Goal: Task Accomplishment & Management: Manage account settings

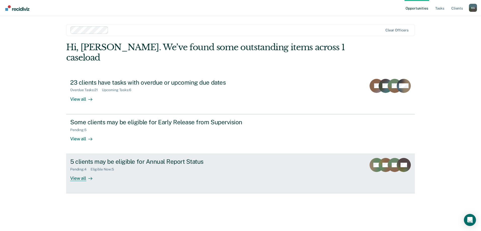
click at [145, 158] on div "5 clients may be eligible for Annual Report Status" at bounding box center [158, 161] width 177 height 7
click at [179, 163] on div "5 clients may be eligible for Annual Report Status Pending : 4 Eligible Now : 5…" at bounding box center [164, 169] width 189 height 23
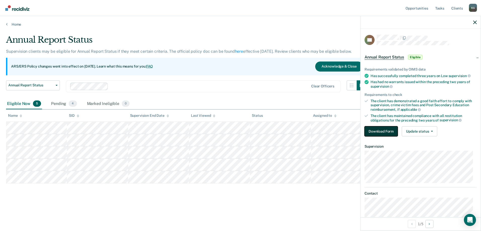
click at [383, 130] on button "Download Form" at bounding box center [381, 132] width 33 height 10
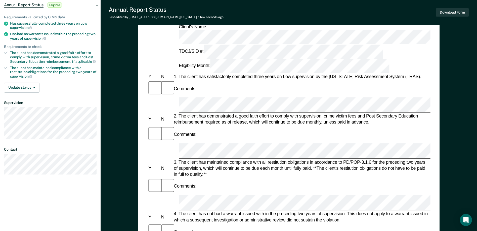
scroll to position [75, 0]
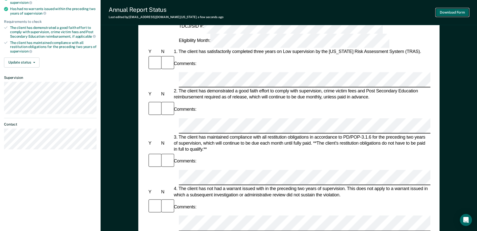
click at [454, 12] on button "Download Form" at bounding box center [452, 12] width 33 height 8
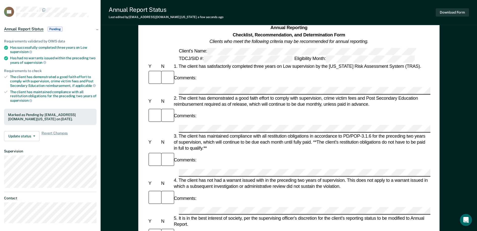
scroll to position [0, 0]
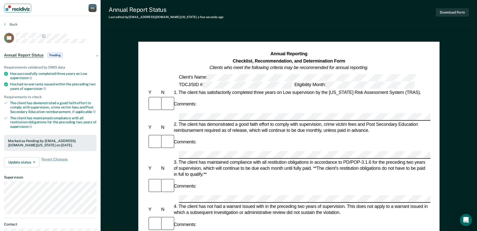
click at [16, 11] on img "Main navigation" at bounding box center [18, 8] width 24 height 6
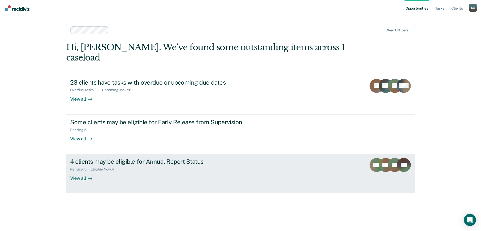
click at [148, 166] on div "Pending : 5 Eligible Now : 4" at bounding box center [158, 169] width 177 height 6
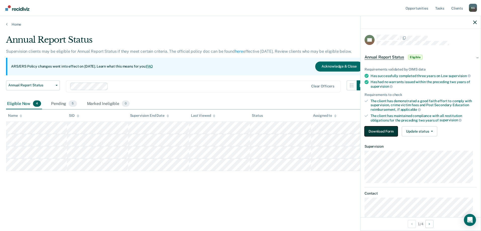
click at [368, 130] on button "Download Form" at bounding box center [381, 132] width 33 height 10
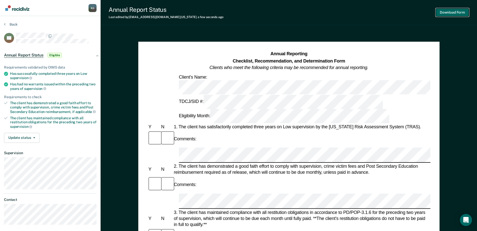
click at [443, 14] on button "Download Form" at bounding box center [452, 12] width 33 height 8
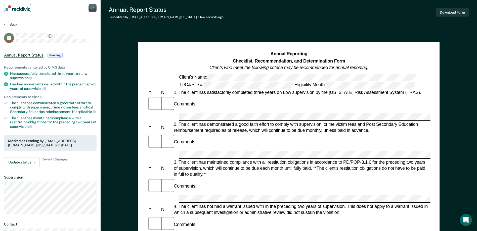
click at [20, 10] on img "Main navigation" at bounding box center [18, 8] width 24 height 6
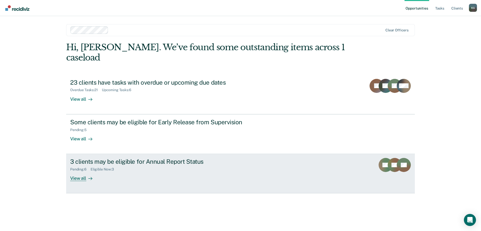
click at [137, 168] on div "3 clients may be eligible for Annual Report Status Pending : 6 Eligible Now : 3…" at bounding box center [164, 169] width 189 height 23
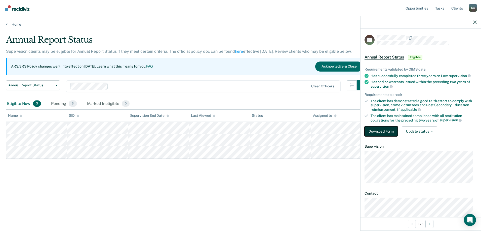
click at [389, 131] on button "Download Form" at bounding box center [381, 132] width 33 height 10
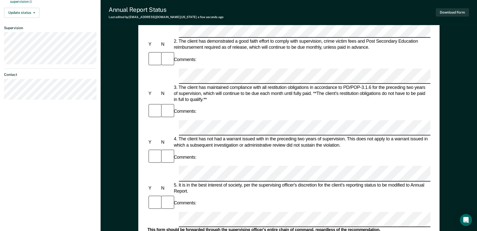
scroll to position [126, 0]
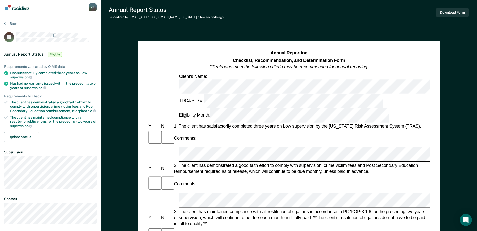
scroll to position [0, 0]
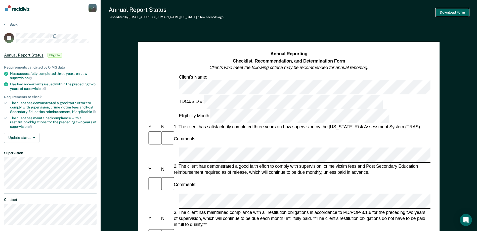
click at [448, 10] on button "Download Form" at bounding box center [452, 12] width 33 height 8
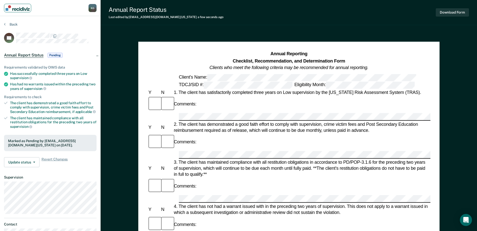
click at [17, 11] on link "Main navigation" at bounding box center [17, 8] width 27 height 9
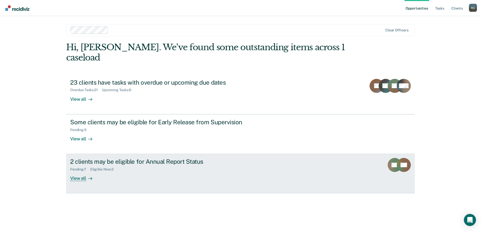
click at [143, 166] on div "Pending : 7 Eligible Now : 2" at bounding box center [158, 169] width 177 height 6
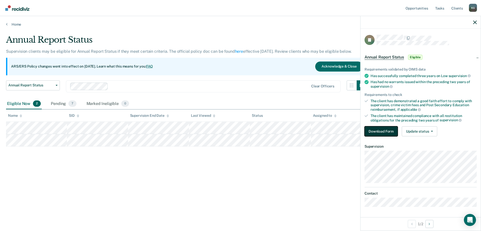
click at [381, 135] on button "Download Form" at bounding box center [381, 132] width 33 height 10
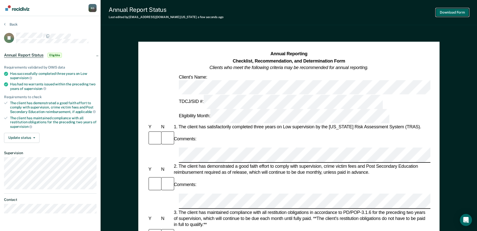
click at [444, 13] on button "Download Form" at bounding box center [452, 12] width 33 height 8
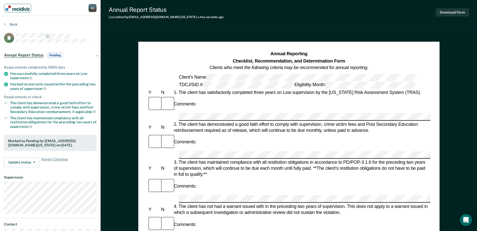
click at [14, 8] on img "Main navigation" at bounding box center [18, 8] width 24 height 6
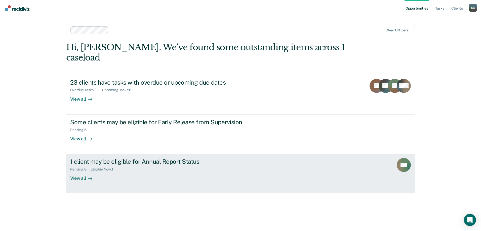
click at [140, 170] on div "1 client may be eligible for Annual Report Status Pending : 8 Eligible Now : 1 …" at bounding box center [164, 169] width 189 height 23
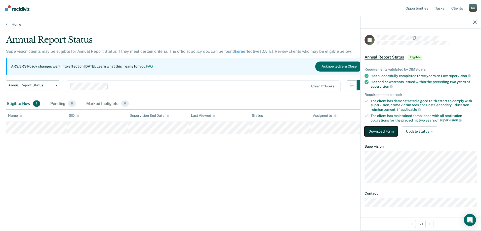
click at [381, 132] on button "Download Form" at bounding box center [381, 132] width 33 height 10
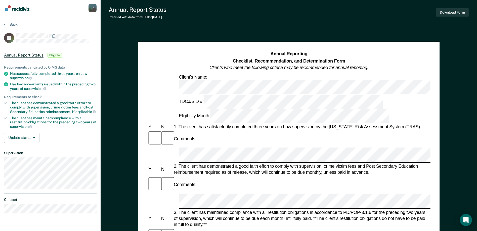
click at [212, 131] on div "Comments:" at bounding box center [288, 139] width 283 height 17
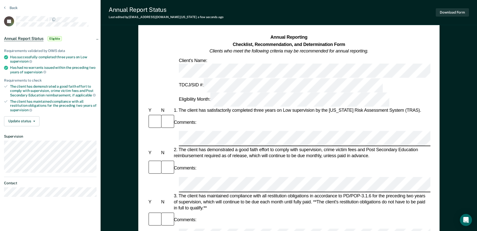
scroll to position [25, 0]
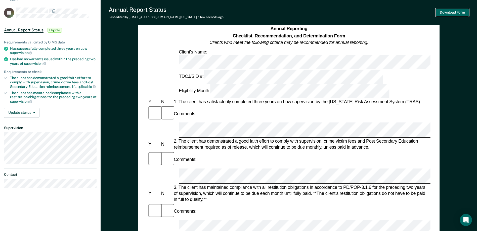
click at [460, 10] on button "Download Form" at bounding box center [452, 12] width 33 height 8
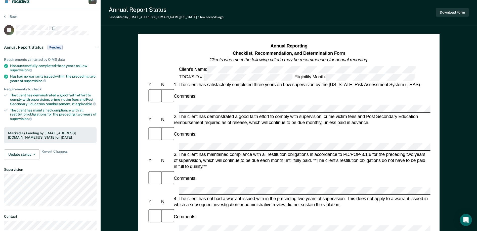
scroll to position [0, 0]
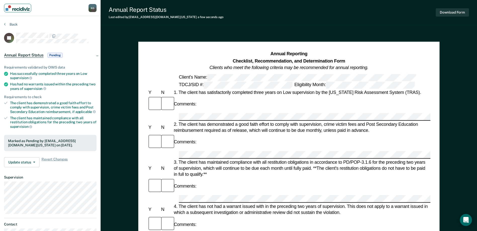
click at [17, 10] on img "Main navigation" at bounding box center [18, 8] width 24 height 6
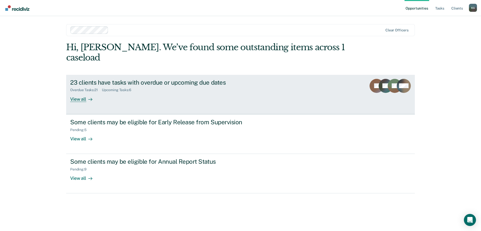
click at [151, 79] on div "23 clients have tasks with overdue or upcoming due dates" at bounding box center [158, 82] width 177 height 7
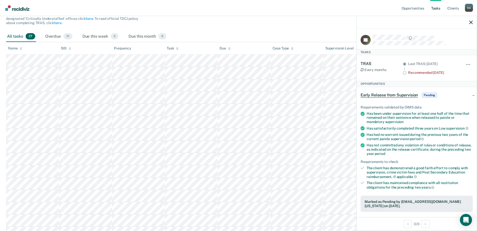
scroll to position [38, 0]
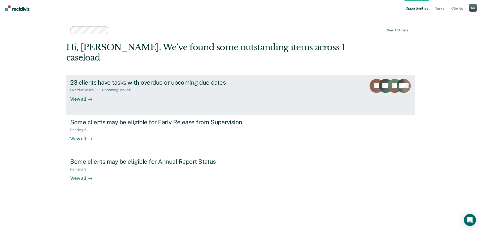
click at [193, 86] on div "Overdue Tasks : 21 Upcoming Tasks : 6" at bounding box center [158, 89] width 177 height 6
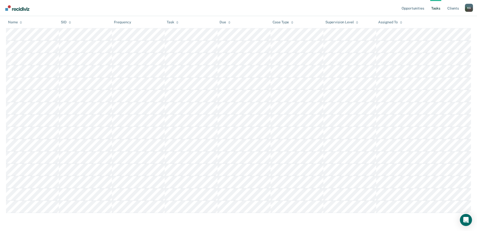
scroll to position [239, 0]
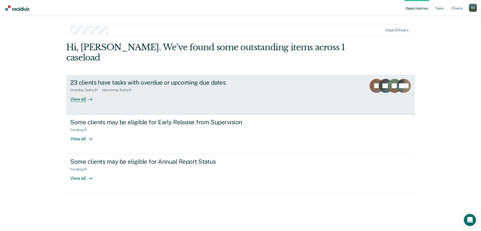
click at [142, 87] on div "23 clients have tasks with overdue or upcoming due dates Overdue Tasks : 21 Upc…" at bounding box center [164, 90] width 189 height 23
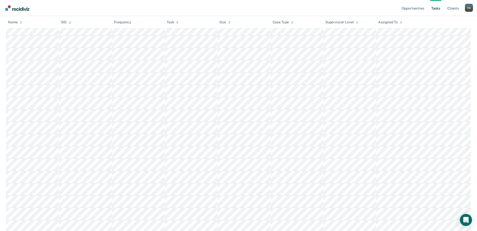
scroll to position [101, 0]
